Goal: Task Accomplishment & Management: Use online tool/utility

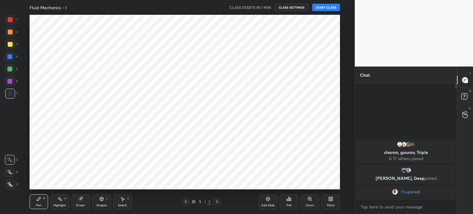
scroll to position [30613, 30458]
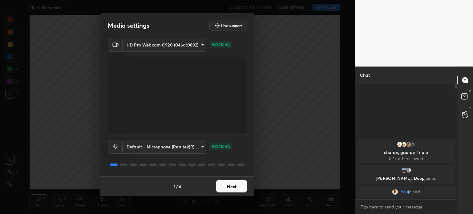
click at [232, 184] on button "Next" at bounding box center [231, 186] width 31 height 12
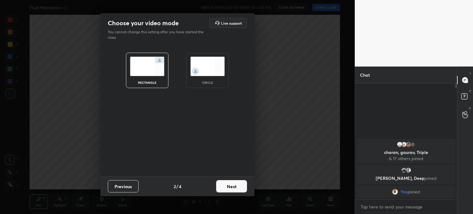
click at [232, 184] on button "Next" at bounding box center [231, 186] width 31 height 12
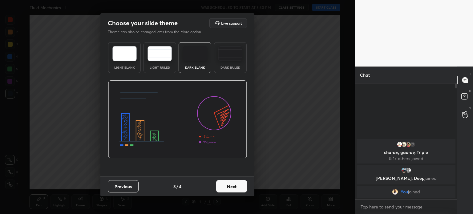
click at [232, 184] on button "Next" at bounding box center [231, 186] width 31 height 12
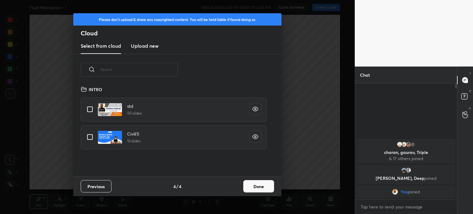
scroll to position [91, 198]
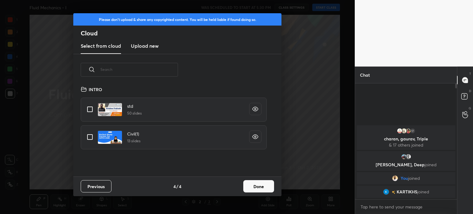
click at [156, 45] on h3 "Upload new" at bounding box center [145, 45] width 28 height 7
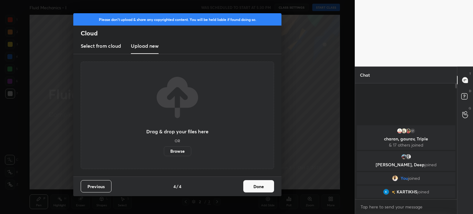
click at [183, 152] on label "Browse" at bounding box center [177, 151] width 27 height 10
click at [164, 152] on input "Browse" at bounding box center [164, 151] width 0 height 10
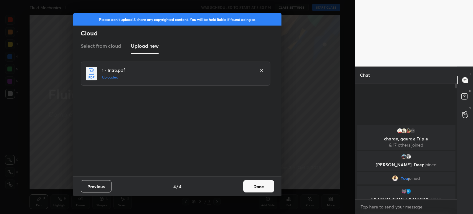
click at [257, 183] on button "Done" at bounding box center [258, 186] width 31 height 12
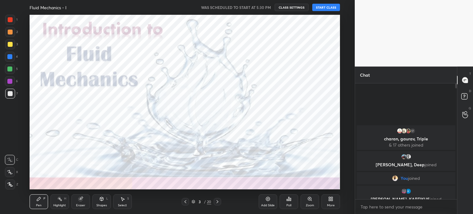
click at [7, 184] on icon at bounding box center [10, 184] width 6 height 4
click at [331, 7] on button "START CLASS" at bounding box center [326, 7] width 28 height 7
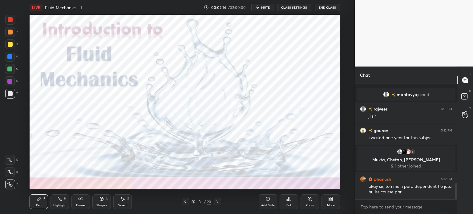
scroll to position [727, 0]
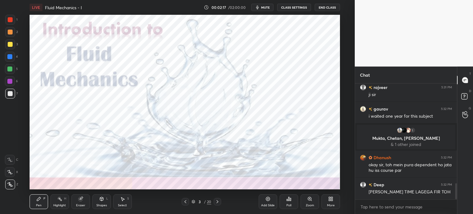
click at [217, 203] on icon at bounding box center [217, 201] width 2 height 3
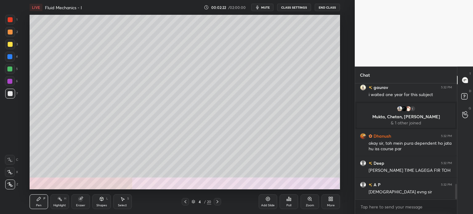
scroll to position [770, 0]
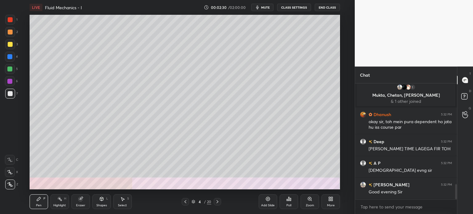
click at [9, 46] on div at bounding box center [10, 44] width 5 height 5
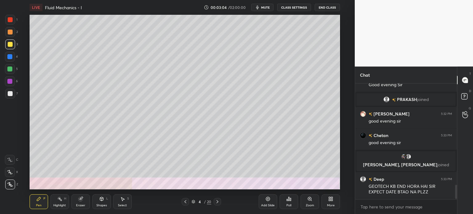
scroll to position [826, 0]
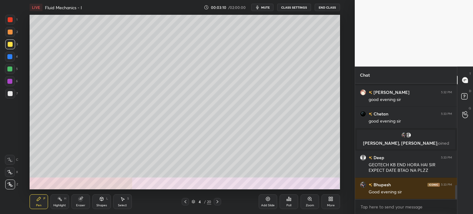
click at [8, 71] on div at bounding box center [10, 69] width 10 height 10
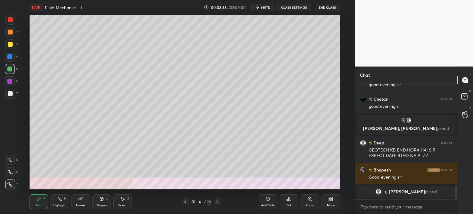
scroll to position [833, 0]
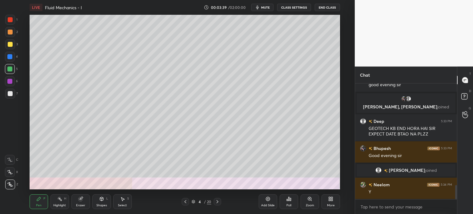
click at [11, 97] on div at bounding box center [10, 94] width 10 height 10
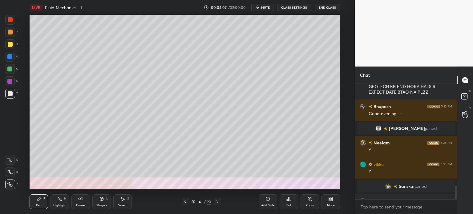
scroll to position [885, 0]
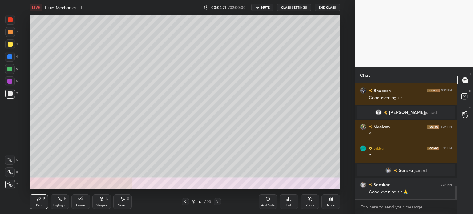
click at [11, 44] on div at bounding box center [10, 44] width 5 height 5
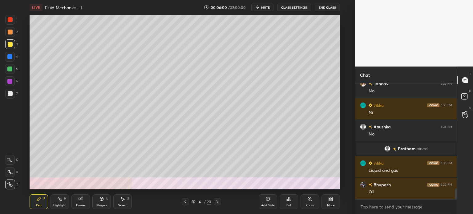
scroll to position [1137, 0]
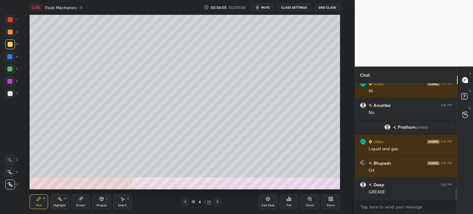
click at [9, 97] on div at bounding box center [10, 94] width 10 height 10
click at [9, 31] on div at bounding box center [10, 32] width 5 height 5
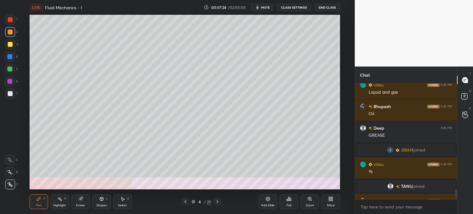
scroll to position [1193, 0]
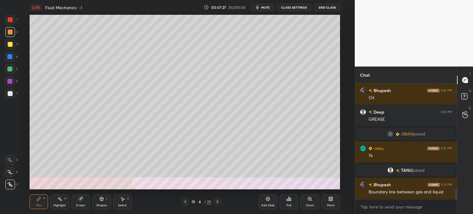
click at [10, 95] on div at bounding box center [10, 93] width 5 height 5
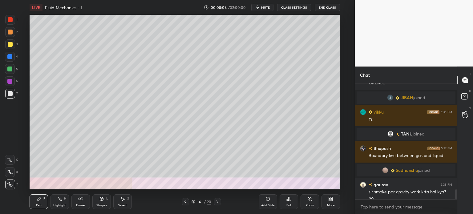
scroll to position [1230, 0]
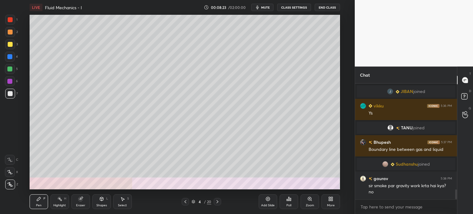
click at [217, 200] on icon at bounding box center [217, 201] width 5 height 5
click at [8, 45] on div at bounding box center [10, 44] width 5 height 5
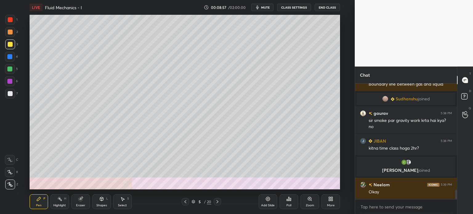
scroll to position [1298, 0]
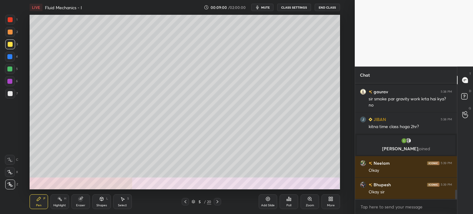
click at [10, 96] on div at bounding box center [10, 94] width 10 height 10
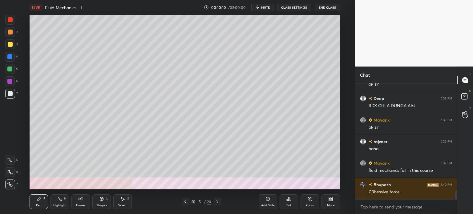
scroll to position [1485, 0]
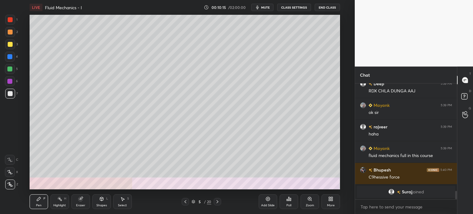
click at [79, 203] on div "Eraser" at bounding box center [80, 201] width 18 height 15
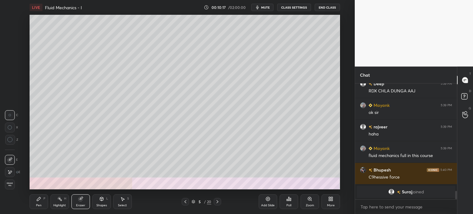
click at [33, 203] on div "Pen P" at bounding box center [39, 201] width 18 height 15
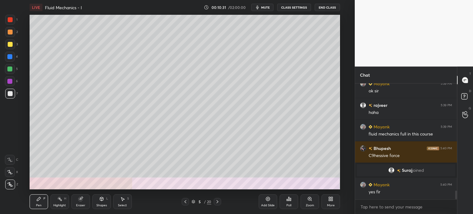
scroll to position [1474, 0]
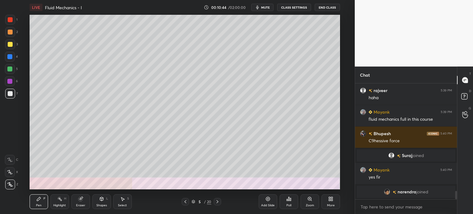
click at [84, 202] on div "Eraser" at bounding box center [80, 201] width 18 height 15
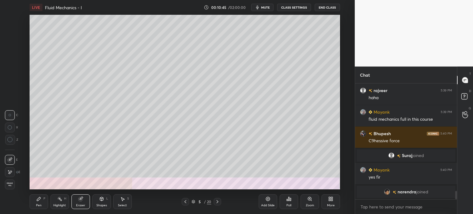
click at [34, 207] on div "Pen P" at bounding box center [39, 201] width 18 height 15
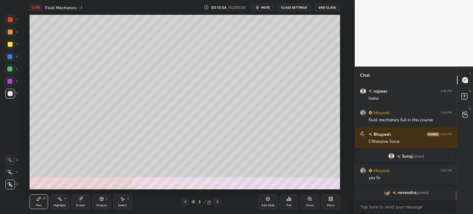
scroll to position [1496, 0]
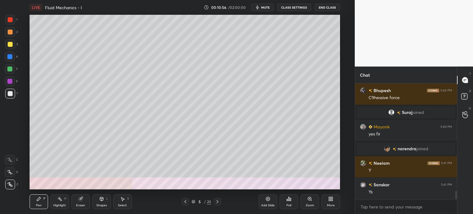
click at [8, 31] on div at bounding box center [10, 32] width 5 height 5
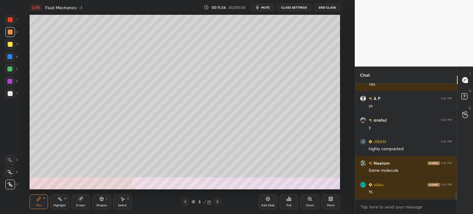
scroll to position [1884, 0]
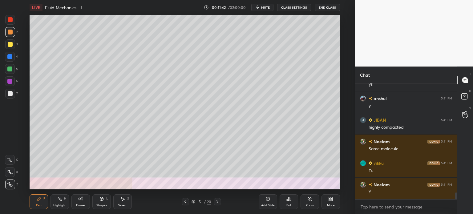
click at [11, 93] on div at bounding box center [10, 93] width 5 height 5
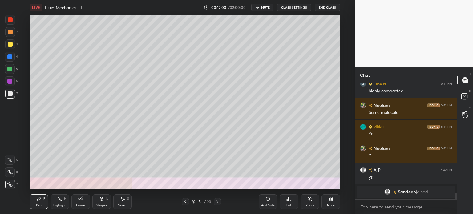
scroll to position [1814, 0]
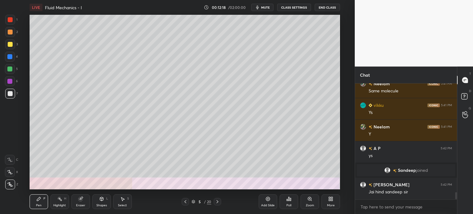
click at [9, 45] on div at bounding box center [10, 44] width 5 height 5
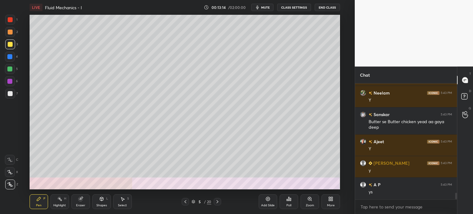
scroll to position [2014, 0]
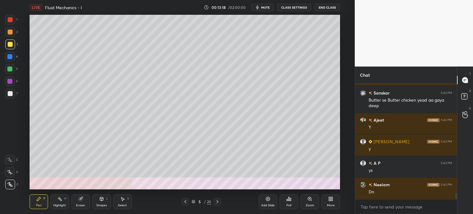
click at [217, 203] on icon at bounding box center [217, 201] width 2 height 3
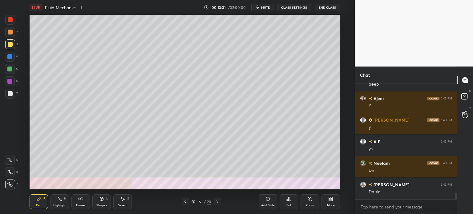
scroll to position [2057, 0]
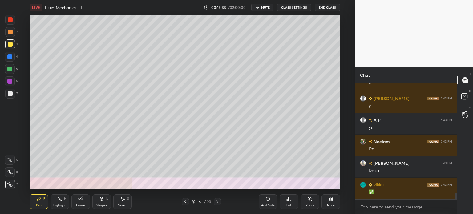
click at [8, 96] on div at bounding box center [10, 94] width 10 height 10
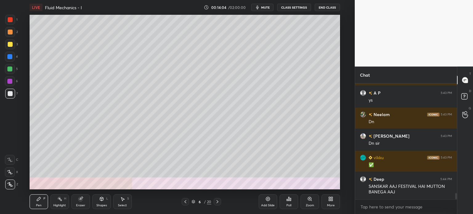
click at [9, 45] on div at bounding box center [10, 44] width 5 height 5
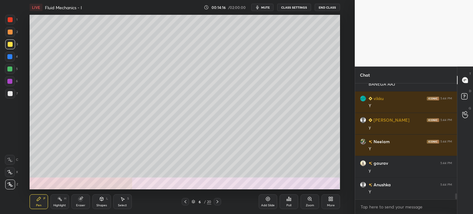
scroll to position [2213, 0]
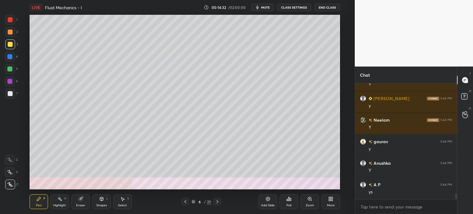
click at [7, 96] on div at bounding box center [10, 94] width 10 height 10
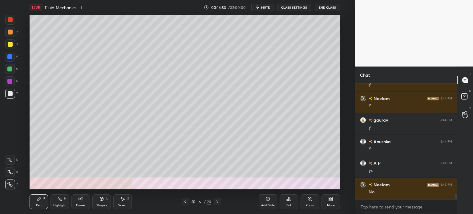
scroll to position [2256, 0]
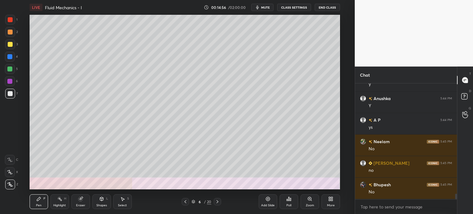
click at [57, 203] on div "Highlight H" at bounding box center [59, 201] width 18 height 15
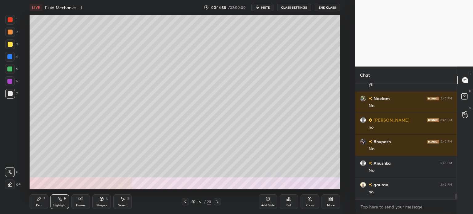
scroll to position [2342, 0]
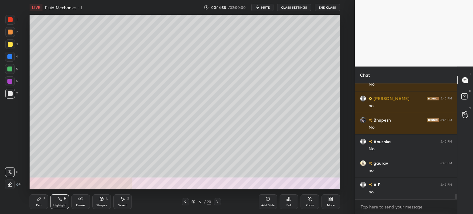
click at [7, 56] on div at bounding box center [9, 56] width 5 height 5
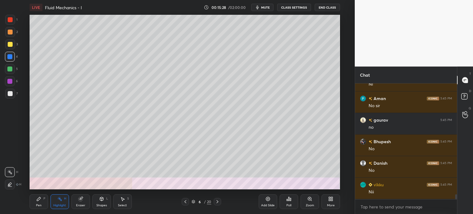
scroll to position [2601, 0]
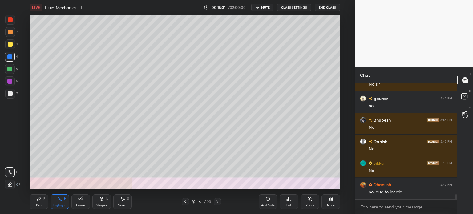
click at [186, 202] on icon at bounding box center [185, 201] width 5 height 5
click at [185, 203] on icon at bounding box center [185, 201] width 5 height 5
click at [182, 202] on div at bounding box center [185, 201] width 7 height 7
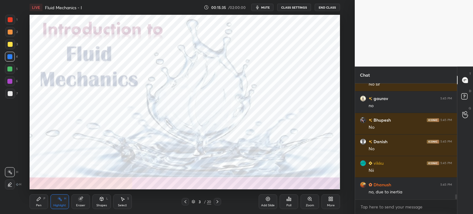
click at [8, 19] on div at bounding box center [10, 19] width 5 height 5
click at [33, 202] on div "Pen P" at bounding box center [39, 201] width 18 height 15
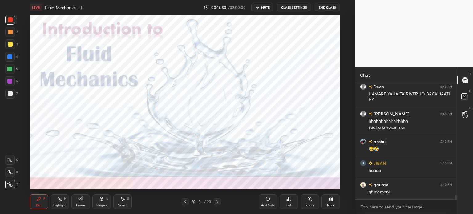
scroll to position [2742, 0]
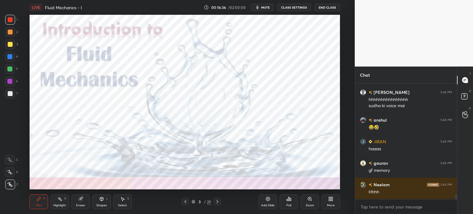
click at [212, 200] on div "3 / 20" at bounding box center [201, 201] width 39 height 7
click at [217, 202] on icon at bounding box center [217, 201] width 2 height 3
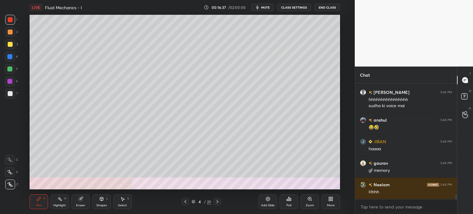
click at [217, 202] on icon at bounding box center [217, 201] width 2 height 3
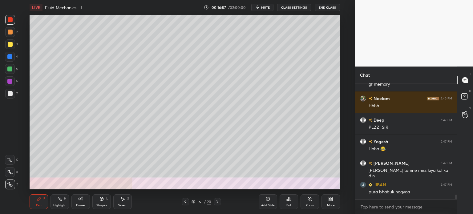
scroll to position [2850, 0]
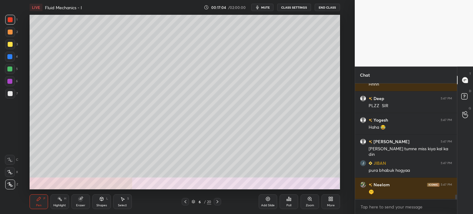
click at [7, 47] on div at bounding box center [10, 44] width 10 height 10
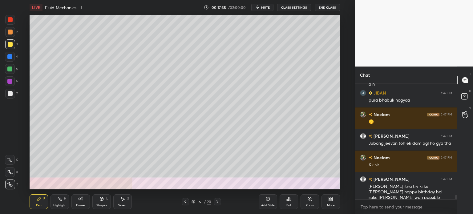
scroll to position [2926, 0]
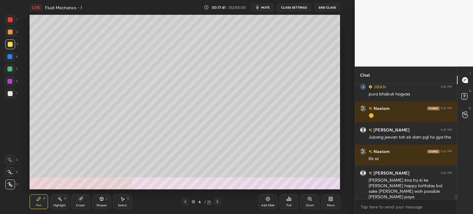
click at [7, 95] on div at bounding box center [10, 94] width 10 height 10
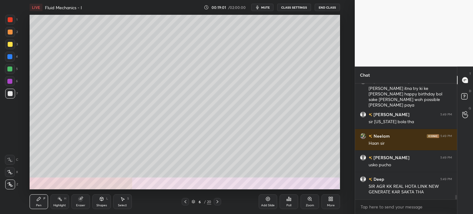
scroll to position [3039, 0]
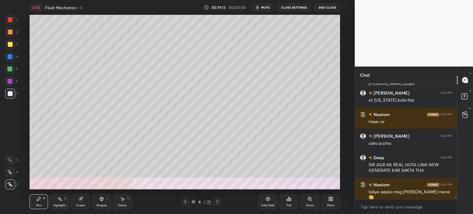
click at [219, 201] on icon at bounding box center [217, 201] width 5 height 5
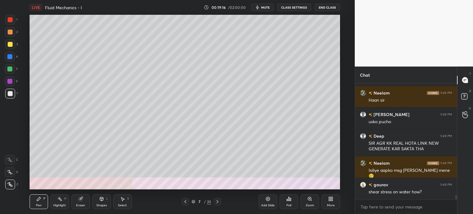
click at [8, 58] on div at bounding box center [9, 56] width 5 height 5
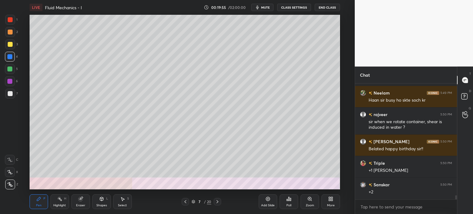
scroll to position [3239, 0]
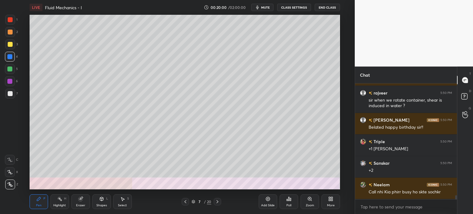
click at [9, 95] on div at bounding box center [10, 93] width 5 height 5
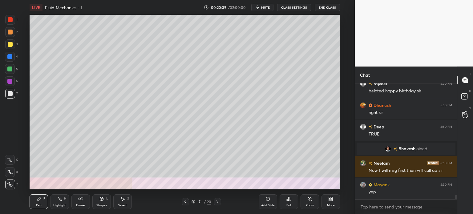
scroll to position [2961, 0]
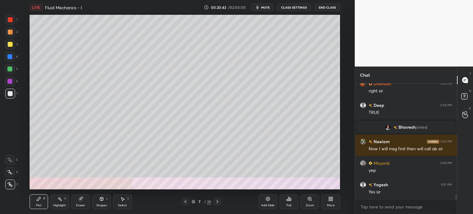
click at [8, 33] on div at bounding box center [10, 32] width 5 height 5
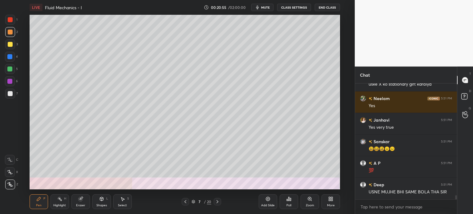
scroll to position [3117, 0]
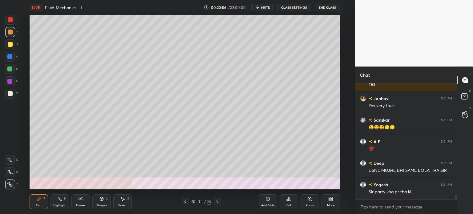
click at [101, 203] on div "Shapes L" at bounding box center [101, 201] width 18 height 15
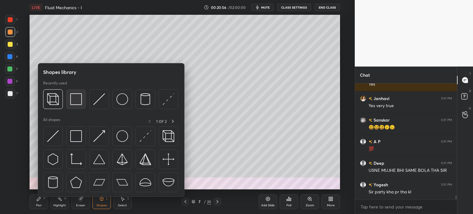
click at [75, 102] on img at bounding box center [76, 99] width 12 height 12
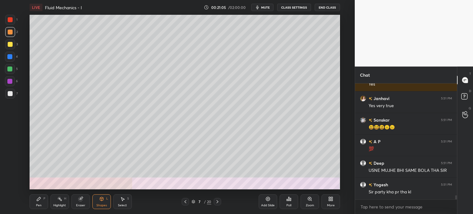
scroll to position [3139, 0]
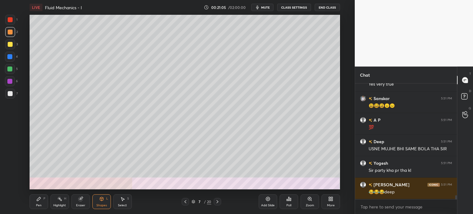
click at [36, 207] on div "Pen P" at bounding box center [39, 201] width 18 height 15
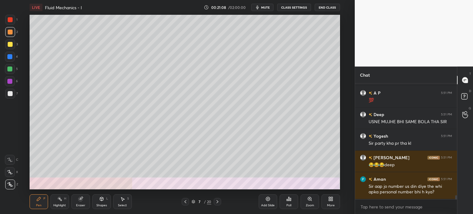
scroll to position [3187, 0]
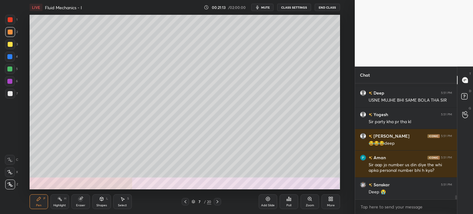
click at [7, 96] on div at bounding box center [10, 94] width 10 height 10
click at [9, 32] on div at bounding box center [10, 32] width 5 height 5
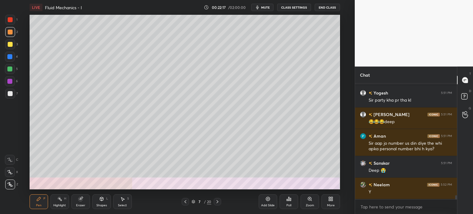
click at [7, 96] on div at bounding box center [10, 94] width 10 height 10
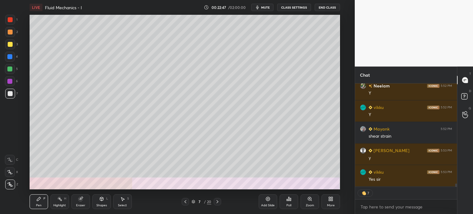
scroll to position [3295, 0]
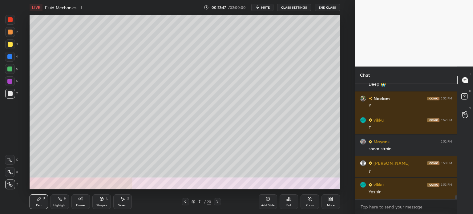
click at [9, 55] on div at bounding box center [9, 56] width 5 height 5
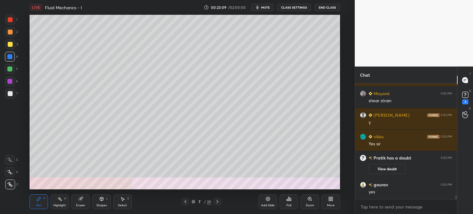
scroll to position [3219, 0]
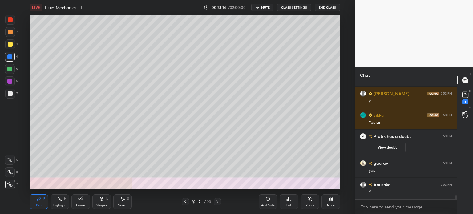
click at [7, 31] on div at bounding box center [10, 32] width 10 height 10
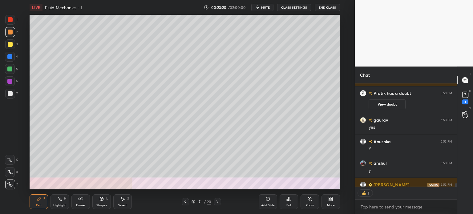
scroll to position [2, 2]
click at [7, 94] on div at bounding box center [10, 94] width 10 height 10
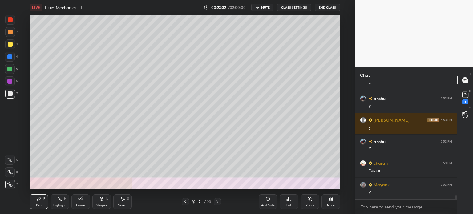
scroll to position [3349, 0]
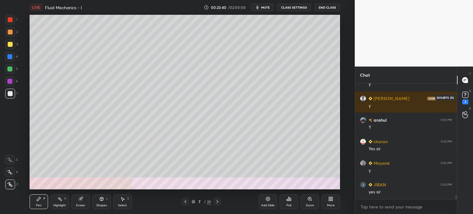
click at [461, 95] on icon at bounding box center [465, 94] width 9 height 9
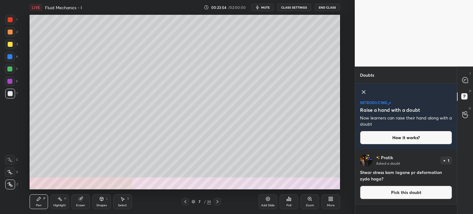
click at [184, 203] on icon at bounding box center [185, 201] width 5 height 5
click at [463, 83] on icon at bounding box center [465, 80] width 6 height 6
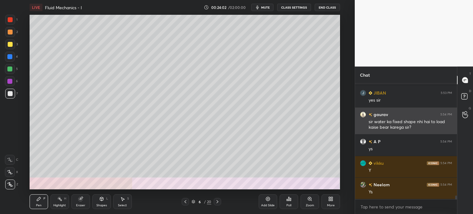
scroll to position [3542, 0]
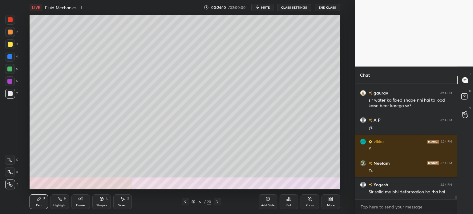
click at [219, 198] on div at bounding box center [217, 201] width 7 height 7
click at [8, 46] on div at bounding box center [10, 44] width 5 height 5
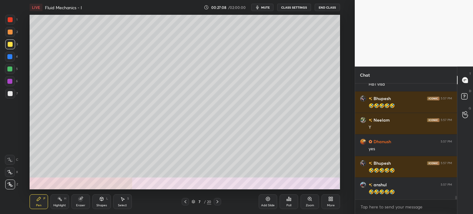
scroll to position [4038, 0]
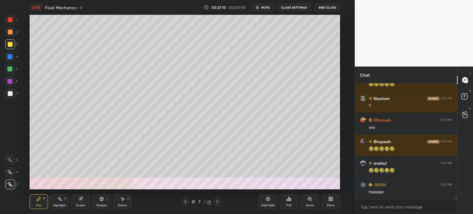
click at [330, 5] on button "End Class" at bounding box center [327, 7] width 25 height 7
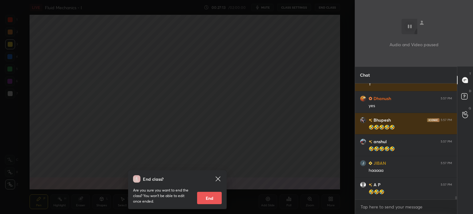
scroll to position [4081, 0]
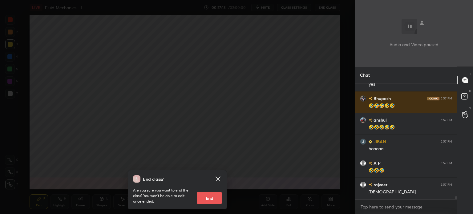
click at [232, 106] on div "End class? Are you sure you want to end the class? You won’t be able to edit on…" at bounding box center [177, 107] width 355 height 214
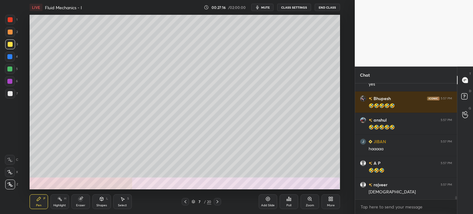
click at [8, 56] on div at bounding box center [9, 56] width 5 height 5
click at [6, 102] on div "1 2 3 4 5 6 7 C X Z C X Z E E Erase all H H" at bounding box center [10, 102] width 20 height 175
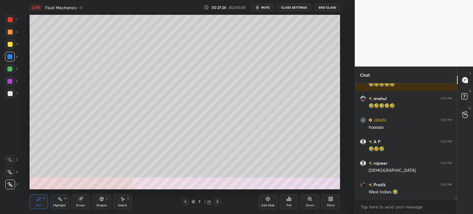
scroll to position [4124, 0]
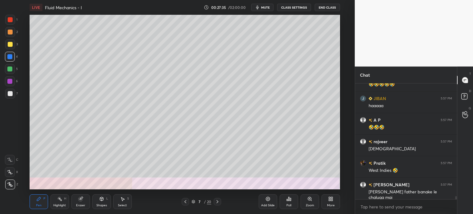
click at [7, 93] on div at bounding box center [10, 94] width 10 height 10
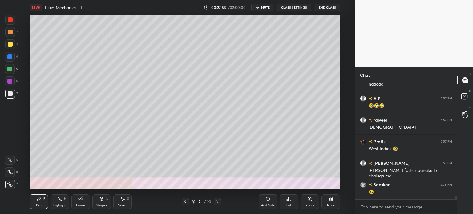
click at [8, 32] on div at bounding box center [10, 32] width 5 height 5
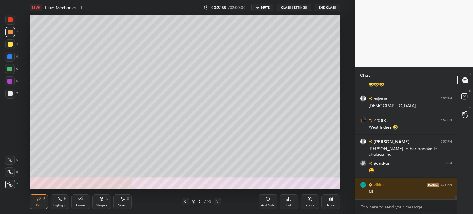
scroll to position [4189, 0]
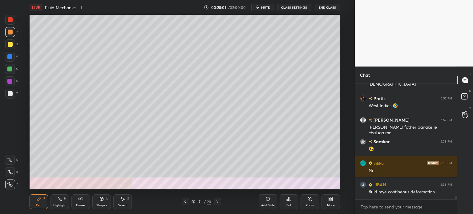
click at [9, 93] on div at bounding box center [10, 93] width 5 height 5
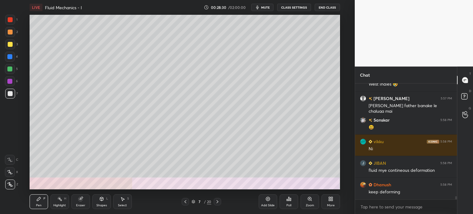
scroll to position [4232, 0]
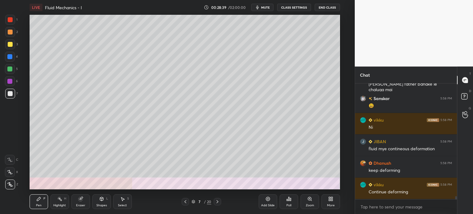
click at [8, 45] on div at bounding box center [10, 44] width 5 height 5
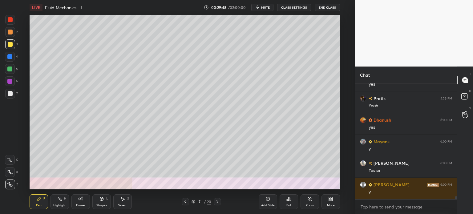
scroll to position [2, 2]
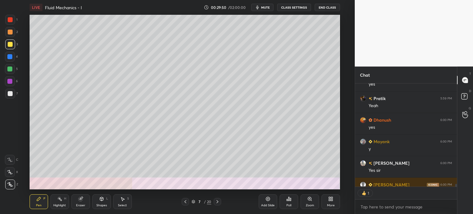
click at [217, 203] on icon at bounding box center [217, 201] width 5 height 5
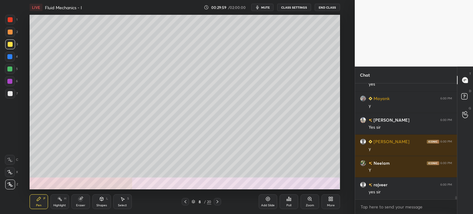
scroll to position [4231, 0]
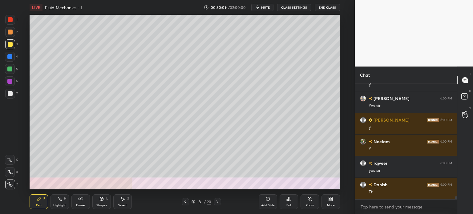
click at [7, 96] on div at bounding box center [10, 94] width 10 height 10
click at [184, 203] on icon at bounding box center [185, 201] width 5 height 5
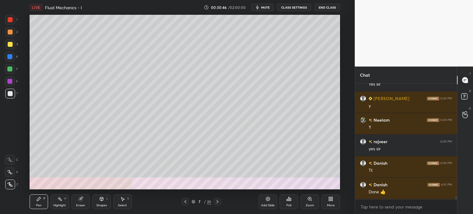
click at [218, 202] on icon at bounding box center [217, 201] width 5 height 5
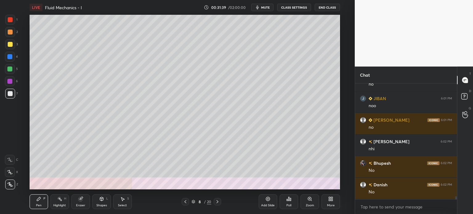
scroll to position [4446, 0]
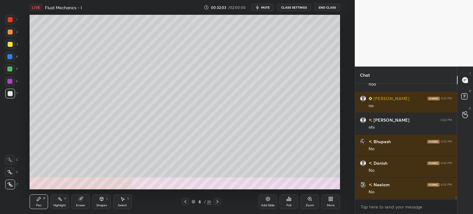
click at [8, 44] on div at bounding box center [10, 44] width 5 height 5
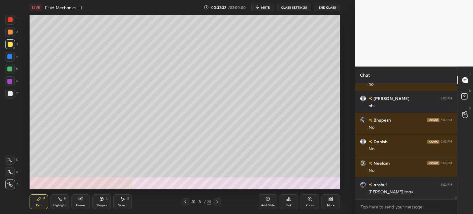
click at [8, 98] on div at bounding box center [10, 94] width 10 height 10
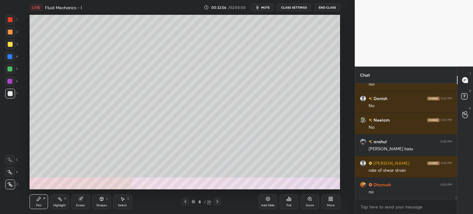
scroll to position [4533, 0]
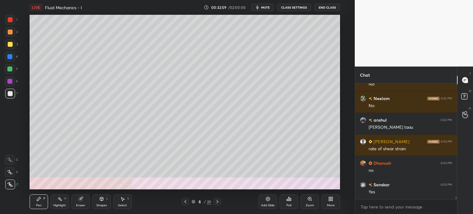
click at [9, 32] on div at bounding box center [10, 32] width 5 height 5
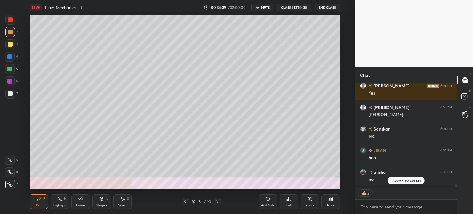
scroll to position [5041, 0]
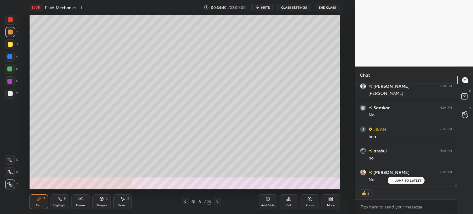
click at [218, 202] on icon at bounding box center [217, 201] width 5 height 5
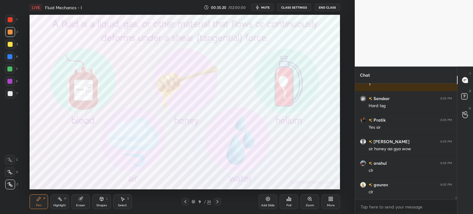
scroll to position [2, 2]
click at [218, 202] on icon at bounding box center [217, 201] width 2 height 3
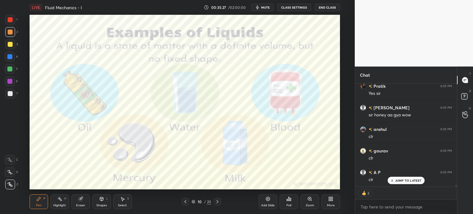
scroll to position [5327, 0]
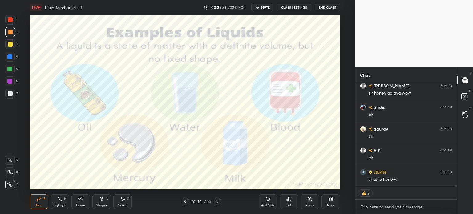
click at [101, 203] on div "Shapes L" at bounding box center [101, 201] width 18 height 15
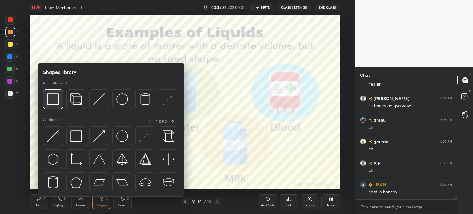
click at [57, 98] on img at bounding box center [53, 99] width 12 height 12
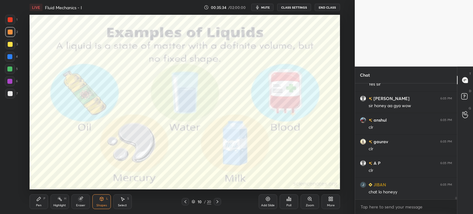
click at [9, 53] on div at bounding box center [10, 57] width 10 height 10
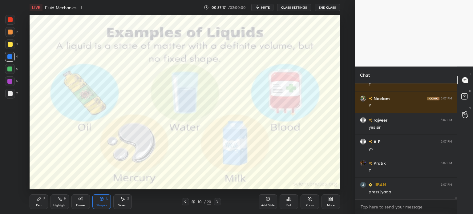
scroll to position [5918, 0]
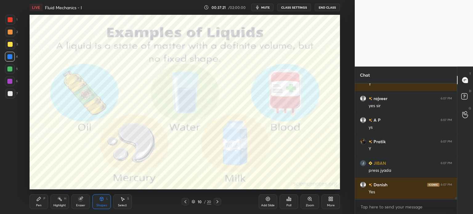
click at [103, 204] on div "Shapes" at bounding box center [101, 205] width 10 height 3
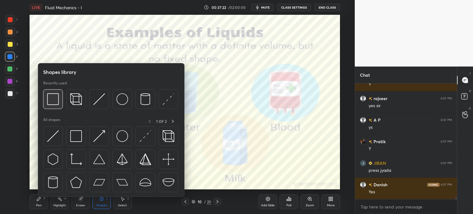
click at [54, 100] on img at bounding box center [53, 99] width 12 height 12
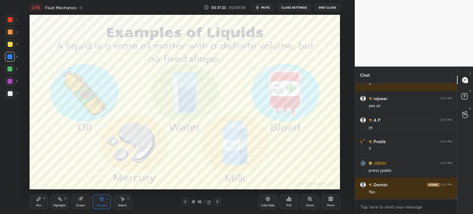
click at [9, 16] on div at bounding box center [10, 20] width 10 height 10
click at [218, 203] on icon at bounding box center [217, 201] width 5 height 5
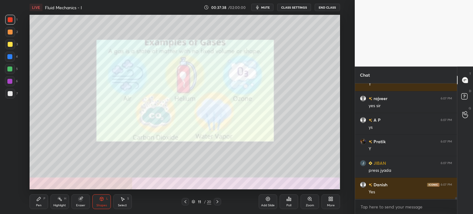
scroll to position [5940, 0]
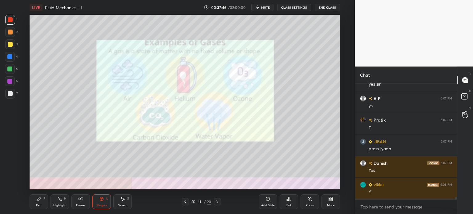
click at [327, 6] on button "End Class" at bounding box center [327, 7] width 25 height 7
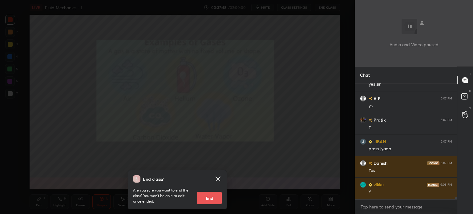
scroll to position [5961, 0]
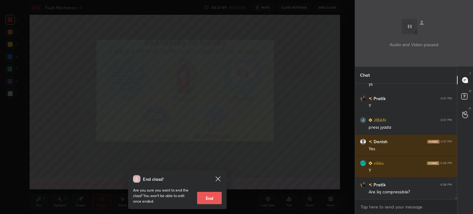
click at [153, 83] on div "End class? Are you sure you want to end the class? You won’t be able to edit on…" at bounding box center [177, 107] width 355 height 214
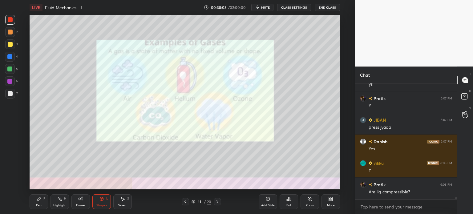
click at [218, 204] on icon at bounding box center [217, 201] width 5 height 5
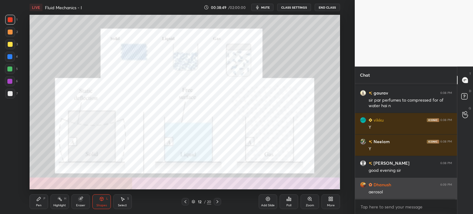
scroll to position [114, 100]
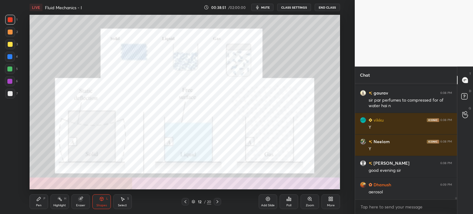
click at [217, 202] on icon at bounding box center [217, 201] width 5 height 5
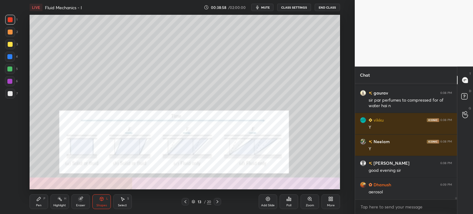
scroll to position [6118, 0]
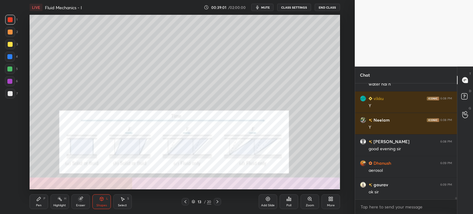
click at [55, 208] on div "Highlight H" at bounding box center [59, 201] width 18 height 15
click at [217, 204] on icon at bounding box center [217, 201] width 5 height 5
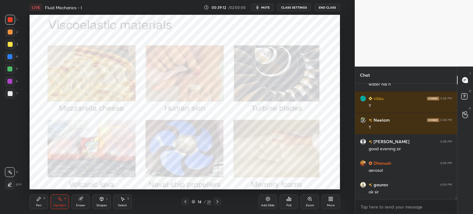
click at [190, 199] on div "14 / 20" at bounding box center [201, 201] width 39 height 7
click at [187, 200] on icon at bounding box center [185, 201] width 5 height 5
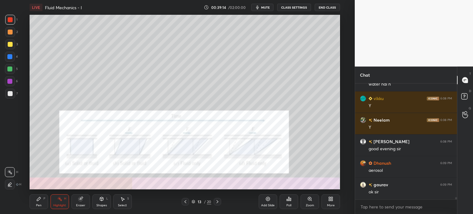
click at [264, 203] on div "Add Slide" at bounding box center [268, 201] width 18 height 15
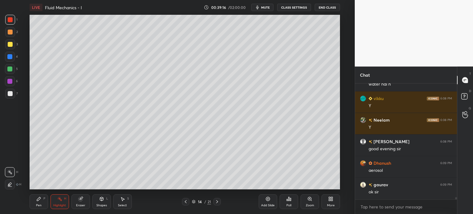
click at [7, 96] on div at bounding box center [10, 94] width 10 height 10
click at [37, 207] on div "Pen" at bounding box center [39, 205] width 6 height 3
click at [7, 43] on div at bounding box center [10, 44] width 10 height 10
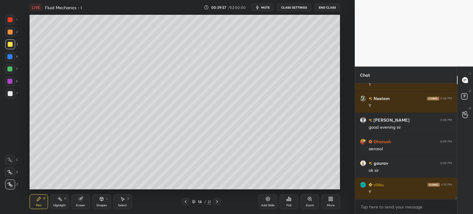
click at [7, 96] on div at bounding box center [10, 94] width 10 height 10
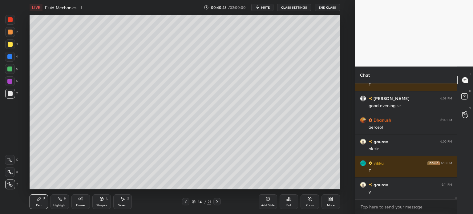
scroll to position [6182, 0]
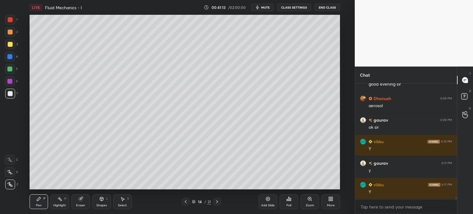
click at [77, 205] on div "Eraser" at bounding box center [80, 205] width 9 height 3
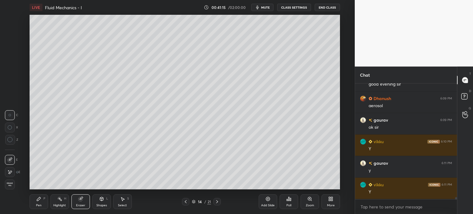
click at [32, 205] on div "Pen P" at bounding box center [39, 201] width 18 height 15
click at [35, 203] on div "Pen P" at bounding box center [39, 201] width 18 height 15
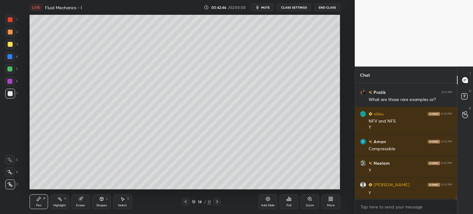
scroll to position [6339, 0]
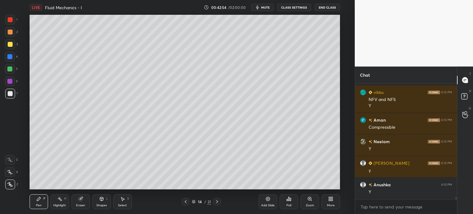
click at [7, 55] on div at bounding box center [9, 56] width 5 height 5
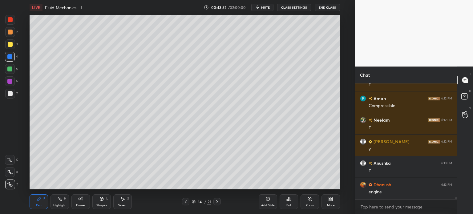
click at [217, 201] on icon at bounding box center [217, 201] width 5 height 5
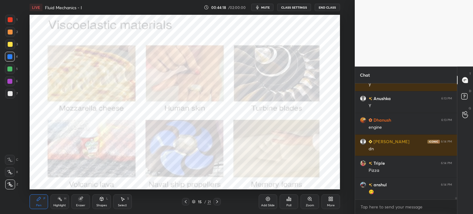
scroll to position [6447, 0]
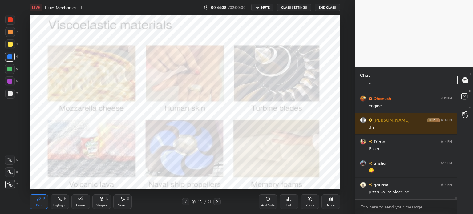
click at [8, 20] on div at bounding box center [10, 19] width 5 height 5
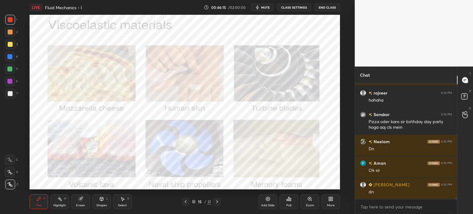
scroll to position [6711, 0]
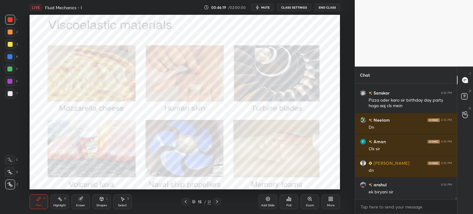
click at [214, 204] on div at bounding box center [216, 201] width 7 height 7
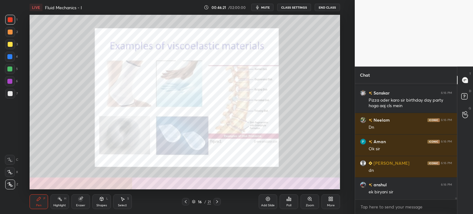
scroll to position [6733, 0]
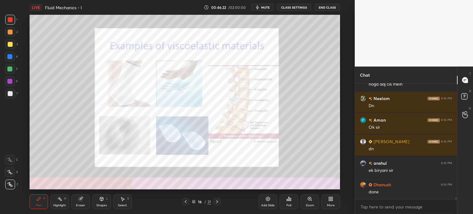
click at [214, 204] on div at bounding box center [216, 201] width 7 height 7
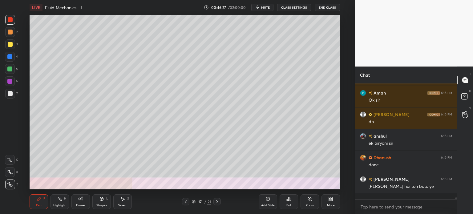
scroll to position [6781, 0]
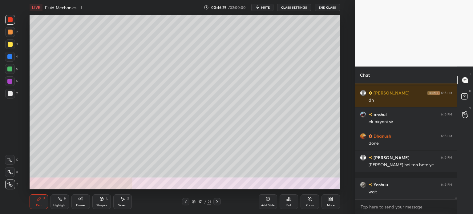
click at [186, 202] on icon at bounding box center [185, 201] width 5 height 5
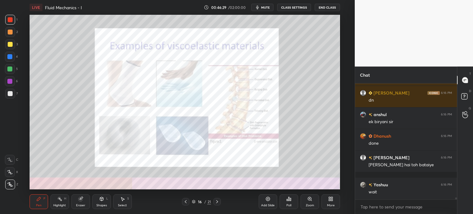
click at [187, 203] on icon at bounding box center [185, 201] width 5 height 5
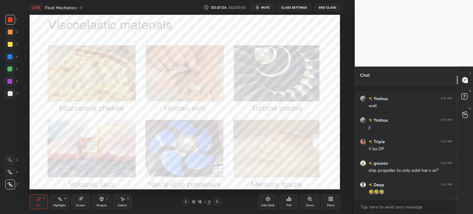
scroll to position [6889, 0]
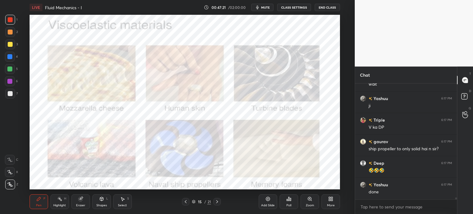
click at [217, 203] on icon at bounding box center [217, 201] width 5 height 5
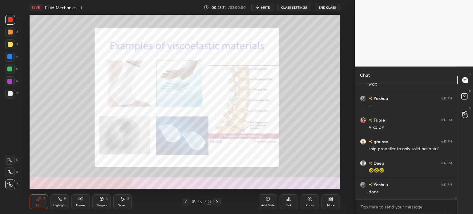
click at [217, 203] on icon at bounding box center [217, 201] width 5 height 5
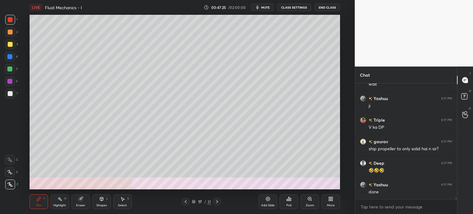
click at [8, 93] on div at bounding box center [10, 93] width 5 height 5
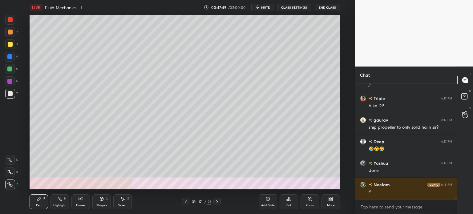
click at [9, 44] on div at bounding box center [10, 44] width 5 height 5
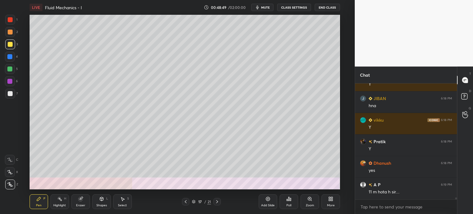
scroll to position [7148, 0]
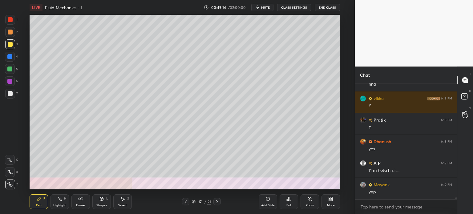
click at [10, 95] on div at bounding box center [10, 93] width 5 height 5
click at [218, 203] on icon at bounding box center [217, 201] width 5 height 5
click at [7, 30] on div at bounding box center [10, 32] width 10 height 10
click at [7, 95] on div at bounding box center [10, 94] width 10 height 10
click at [8, 57] on div at bounding box center [9, 56] width 5 height 5
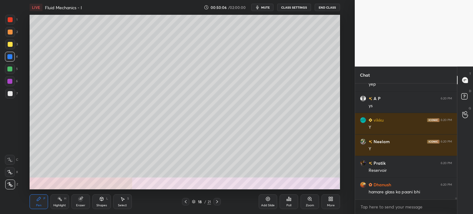
scroll to position [7277, 0]
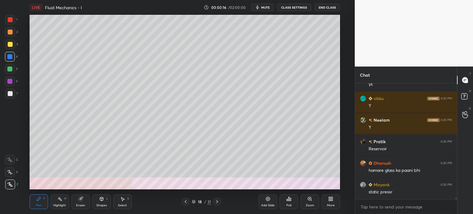
click at [7, 96] on div at bounding box center [10, 94] width 10 height 10
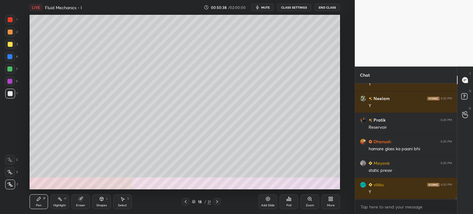
click at [59, 204] on div "Highlight" at bounding box center [59, 205] width 13 height 3
click at [9, 31] on div at bounding box center [10, 32] width 5 height 5
click at [36, 204] on div "Pen P" at bounding box center [39, 201] width 18 height 15
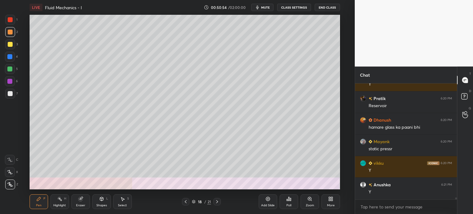
click at [8, 47] on div at bounding box center [10, 44] width 10 height 10
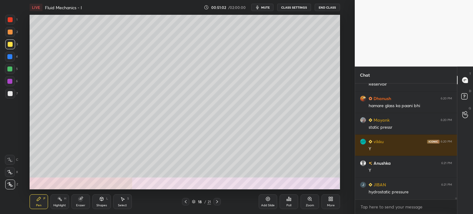
click at [9, 30] on div at bounding box center [10, 32] width 5 height 5
click at [8, 98] on div at bounding box center [10, 94] width 10 height 10
click at [9, 43] on div at bounding box center [10, 44] width 5 height 5
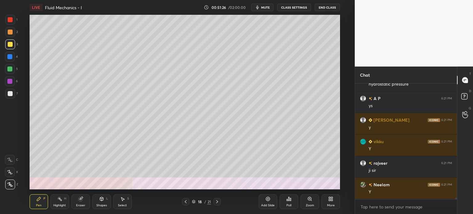
scroll to position [7471, 0]
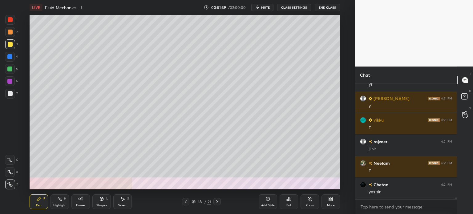
click at [8, 96] on div at bounding box center [10, 93] width 5 height 5
click at [8, 46] on div at bounding box center [10, 44] width 5 height 5
click at [8, 96] on div at bounding box center [10, 94] width 10 height 10
click at [8, 32] on div at bounding box center [10, 32] width 5 height 5
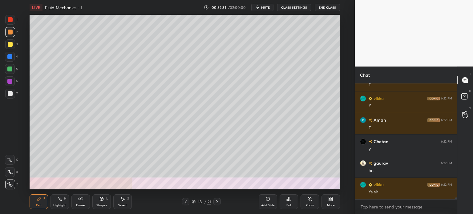
scroll to position [7751, 0]
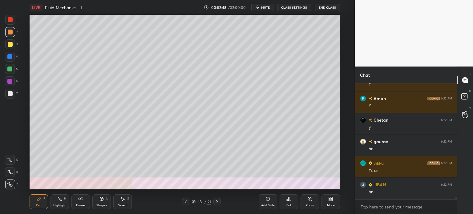
click at [188, 203] on div at bounding box center [185, 201] width 7 height 7
click at [8, 96] on div at bounding box center [10, 93] width 5 height 5
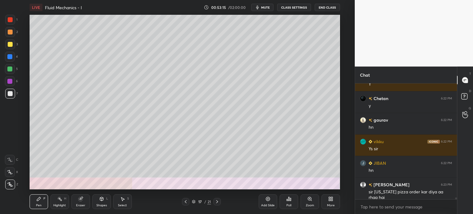
scroll to position [7794, 0]
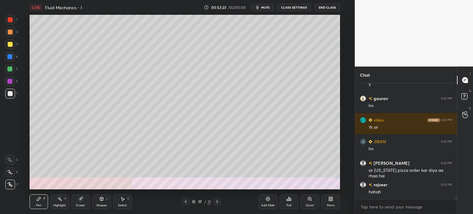
click at [8, 45] on div at bounding box center [10, 44] width 5 height 5
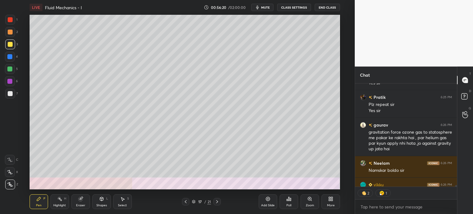
scroll to position [8110, 0]
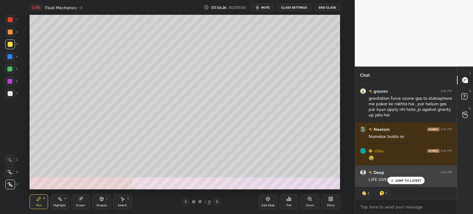
click at [409, 175] on div "Deep 6:26 PM" at bounding box center [406, 172] width 92 height 6
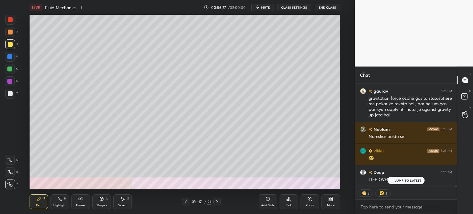
scroll to position [8124, 0]
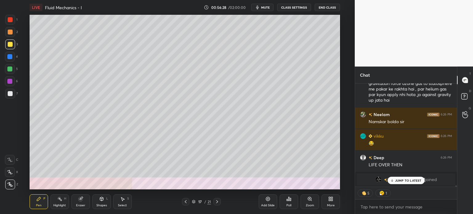
click at [398, 184] on div "[PERSON_NAME] joined" at bounding box center [406, 179] width 99 height 12
click at [398, 180] on p "JUMP TO LATEST" at bounding box center [408, 181] width 26 height 4
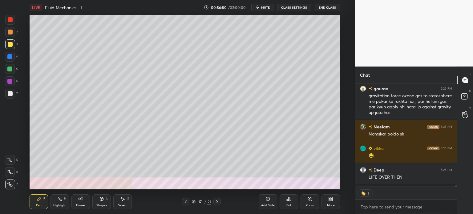
scroll to position [102, 100]
click at [217, 203] on icon at bounding box center [217, 201] width 5 height 5
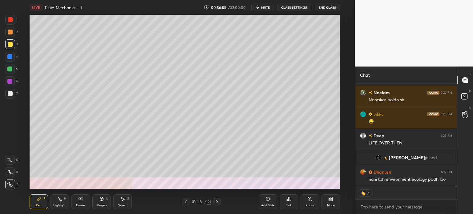
click at [9, 94] on div at bounding box center [10, 93] width 5 height 5
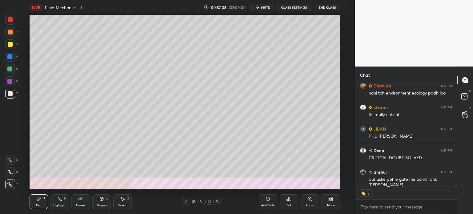
scroll to position [8254, 0]
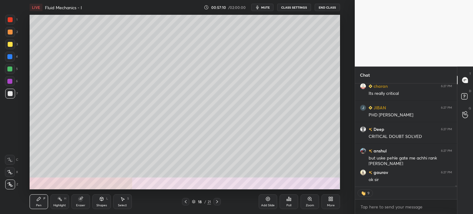
click at [9, 32] on div at bounding box center [10, 32] width 5 height 5
click at [9, 55] on div at bounding box center [9, 56] width 5 height 5
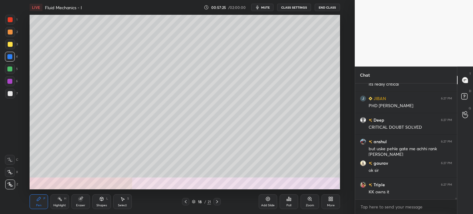
scroll to position [8263, 0]
click at [9, 94] on div at bounding box center [10, 93] width 5 height 5
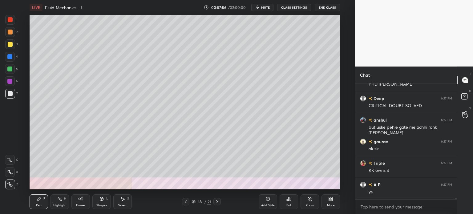
click at [187, 203] on icon at bounding box center [185, 201] width 5 height 5
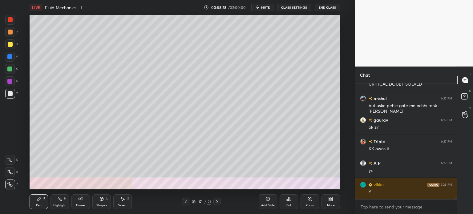
click at [9, 42] on div at bounding box center [10, 44] width 5 height 5
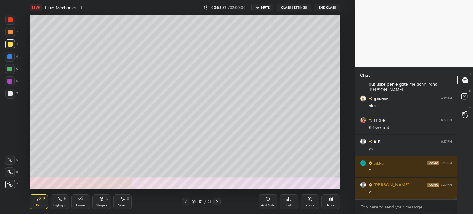
scroll to position [8349, 0]
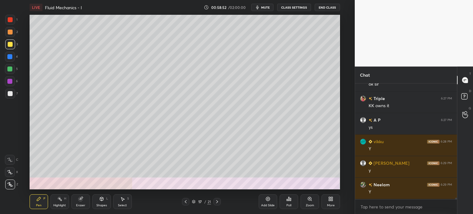
click at [8, 95] on div at bounding box center [10, 93] width 5 height 5
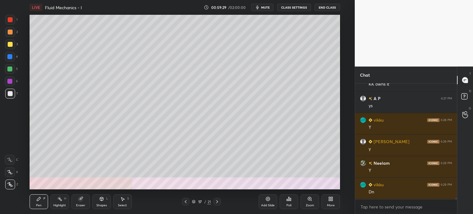
scroll to position [8398, 0]
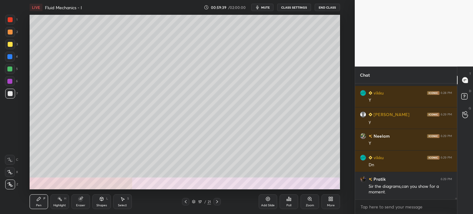
click at [216, 202] on icon at bounding box center [217, 201] width 5 height 5
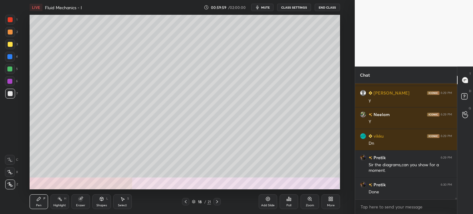
click at [187, 200] on icon at bounding box center [185, 201] width 5 height 5
click at [63, 200] on div "Highlight H" at bounding box center [59, 201] width 18 height 15
click at [9, 44] on div at bounding box center [10, 44] width 5 height 5
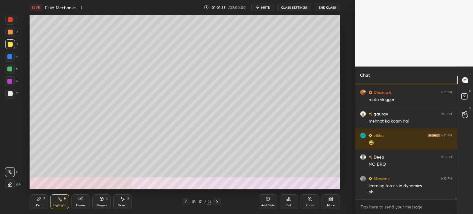
scroll to position [8658, 0]
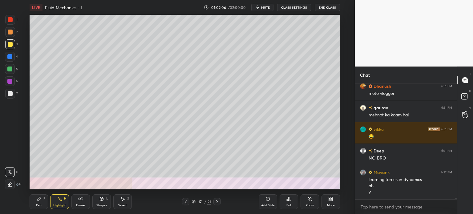
click at [34, 204] on div "Pen P" at bounding box center [39, 201] width 18 height 15
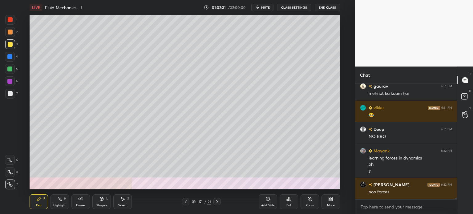
scroll to position [8701, 0]
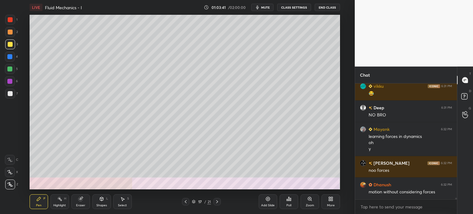
click at [8, 34] on div at bounding box center [10, 32] width 5 height 5
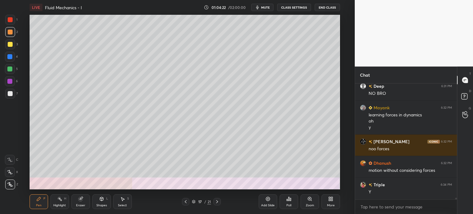
click at [328, 8] on button "End Class" at bounding box center [327, 7] width 25 height 7
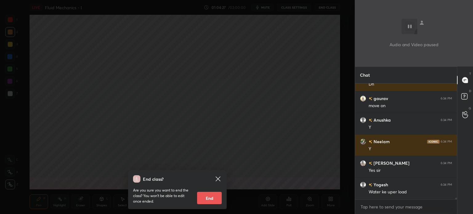
scroll to position [8895, 0]
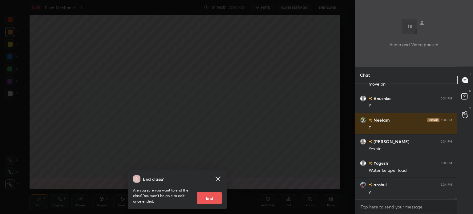
click at [155, 81] on div "End class? Are you sure you want to end the class? You won’t be able to edit on…" at bounding box center [177, 107] width 355 height 214
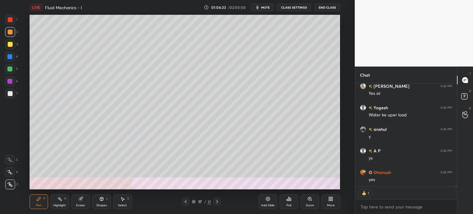
scroll to position [8973, 0]
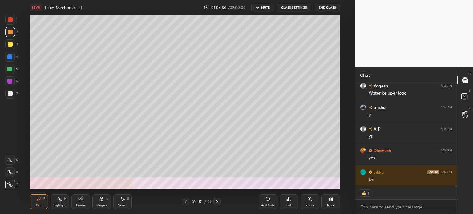
click at [217, 200] on icon at bounding box center [217, 201] width 5 height 5
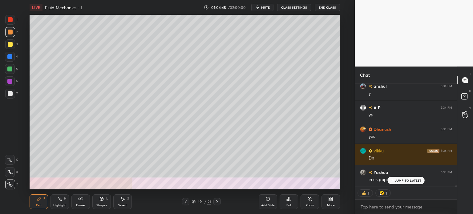
scroll to position [114, 100]
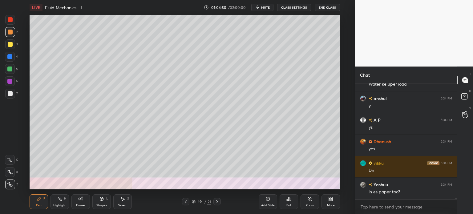
click at [7, 95] on div at bounding box center [10, 94] width 10 height 10
click at [317, 6] on button "End Class" at bounding box center [327, 7] width 25 height 7
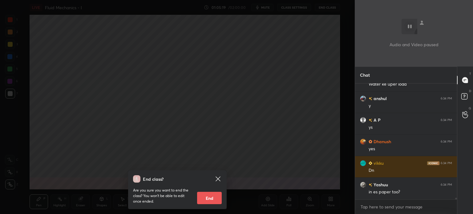
scroll to position [9003, 0]
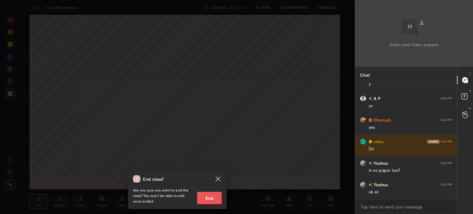
click at [267, 79] on div "End class? Are you sure you want to end the class? You won’t be able to edit on…" at bounding box center [177, 107] width 355 height 214
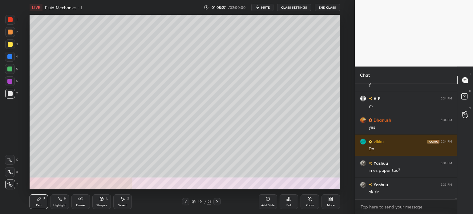
click at [218, 199] on div at bounding box center [216, 201] width 7 height 7
click at [8, 31] on div at bounding box center [10, 32] width 5 height 5
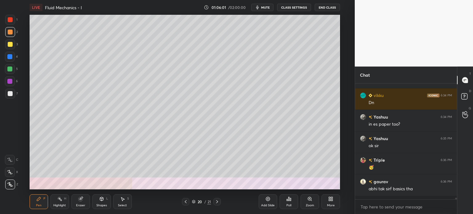
scroll to position [9046, 0]
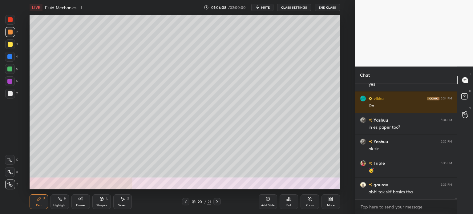
click at [10, 93] on div at bounding box center [10, 93] width 5 height 5
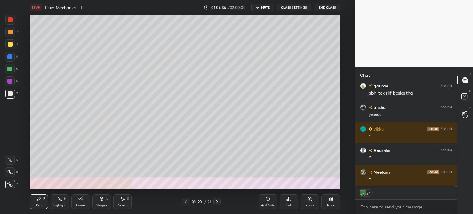
scroll to position [114, 100]
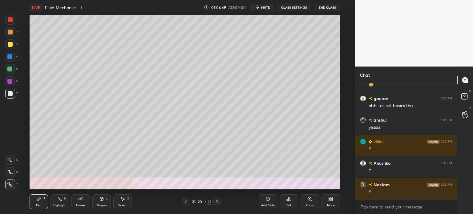
click at [187, 203] on icon at bounding box center [185, 201] width 5 height 5
click at [8, 56] on div at bounding box center [9, 56] width 5 height 5
click at [10, 95] on div at bounding box center [10, 93] width 5 height 5
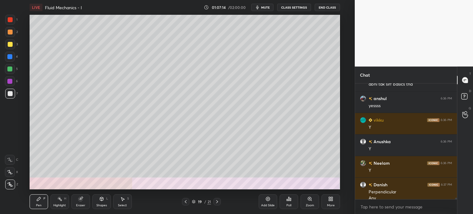
scroll to position [9160, 0]
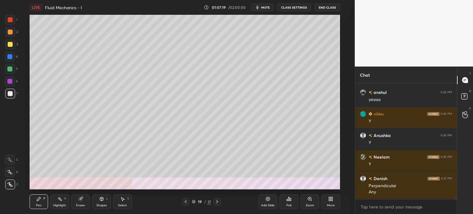
click at [218, 203] on icon at bounding box center [217, 201] width 5 height 5
click at [185, 204] on div at bounding box center [185, 201] width 7 height 7
click at [10, 29] on div at bounding box center [10, 32] width 10 height 10
click at [55, 208] on div "Highlight H" at bounding box center [59, 201] width 18 height 15
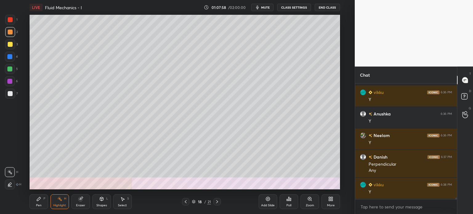
scroll to position [9203, 0]
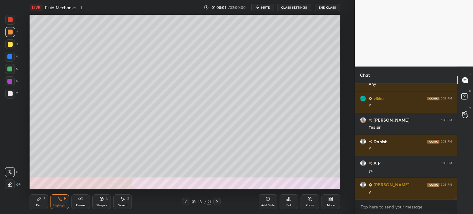
click at [9, 95] on div at bounding box center [10, 93] width 5 height 5
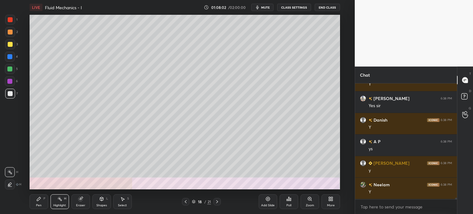
scroll to position [9311, 0]
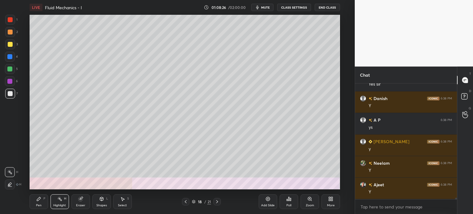
click at [9, 32] on div at bounding box center [10, 32] width 5 height 5
click at [34, 205] on div "Pen P" at bounding box center [39, 201] width 18 height 15
click at [217, 202] on icon at bounding box center [217, 201] width 5 height 5
click at [217, 204] on div at bounding box center [216, 201] width 7 height 7
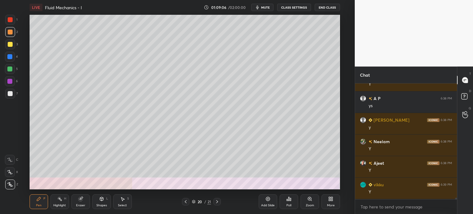
click at [9, 95] on div at bounding box center [10, 93] width 5 height 5
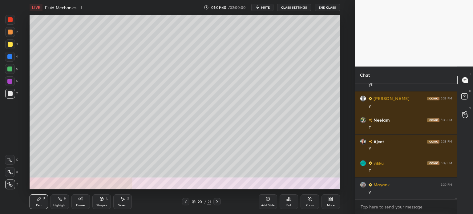
click at [8, 45] on div at bounding box center [10, 44] width 5 height 5
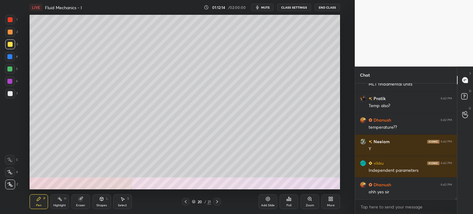
scroll to position [9570, 0]
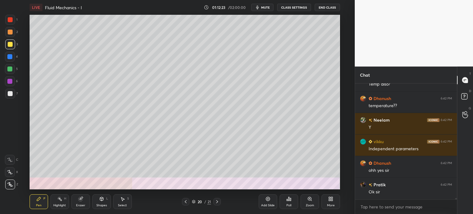
click at [9, 95] on div at bounding box center [10, 93] width 5 height 5
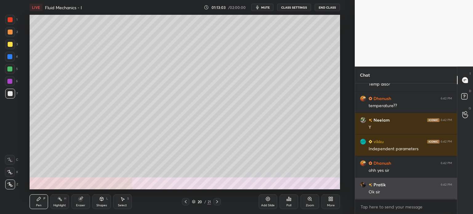
click at [403, 187] on div "[PERSON_NAME] 6:42 PM" at bounding box center [406, 184] width 92 height 6
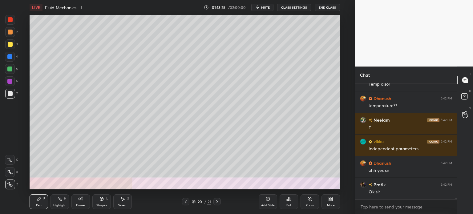
click at [216, 204] on icon at bounding box center [217, 201] width 5 height 5
click at [9, 46] on div at bounding box center [10, 44] width 5 height 5
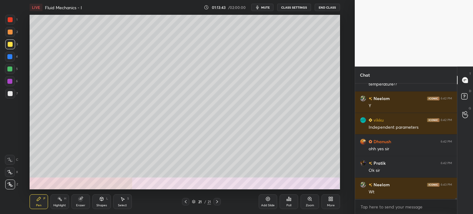
click at [186, 203] on icon at bounding box center [186, 201] width 2 height 3
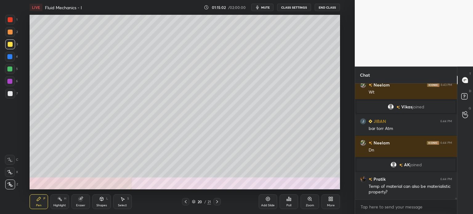
scroll to position [8050, 0]
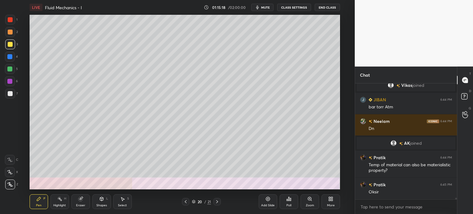
click at [219, 201] on icon at bounding box center [217, 201] width 5 height 5
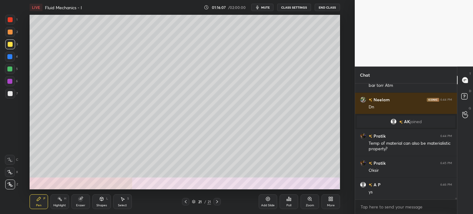
scroll to position [8094, 0]
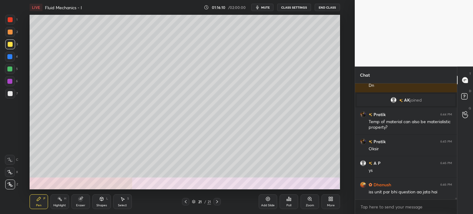
click at [10, 95] on div at bounding box center [10, 93] width 5 height 5
click at [8, 45] on div at bounding box center [10, 44] width 5 height 5
click at [9, 95] on div at bounding box center [10, 93] width 5 height 5
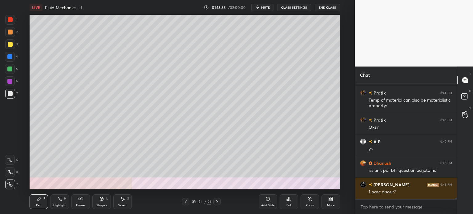
scroll to position [8137, 0]
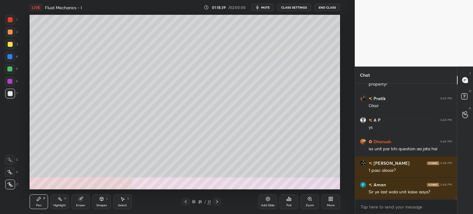
click at [56, 205] on div "Highlight" at bounding box center [59, 205] width 13 height 3
click at [217, 200] on icon at bounding box center [217, 201] width 5 height 5
click at [268, 202] on div "Add Slide" at bounding box center [268, 201] width 18 height 15
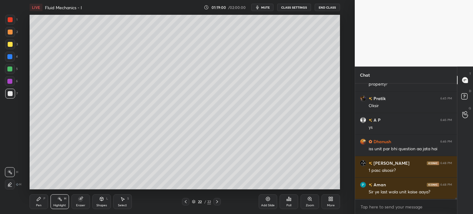
click at [34, 204] on div "Pen P" at bounding box center [39, 201] width 18 height 15
click at [10, 46] on div at bounding box center [10, 44] width 5 height 5
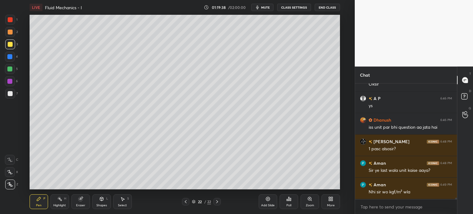
scroll to position [8180, 0]
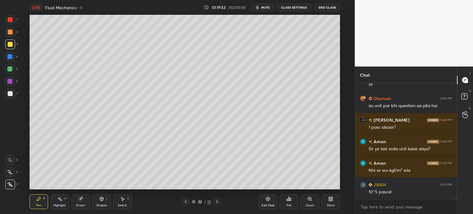
click at [184, 202] on icon at bounding box center [185, 201] width 5 height 5
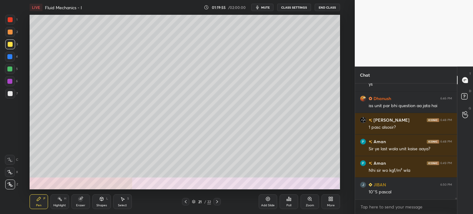
click at [59, 204] on div "Highlight" at bounding box center [59, 205] width 13 height 3
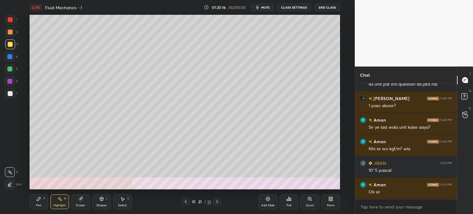
scroll to position [8207, 0]
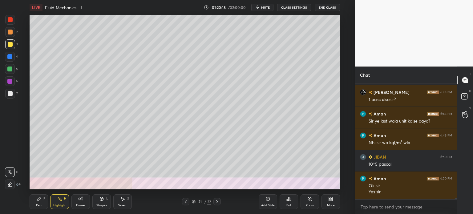
click at [216, 204] on icon at bounding box center [217, 201] width 5 height 5
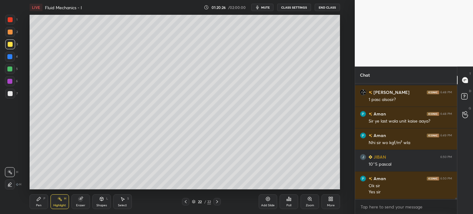
click at [38, 203] on div "Pen P" at bounding box center [39, 201] width 18 height 15
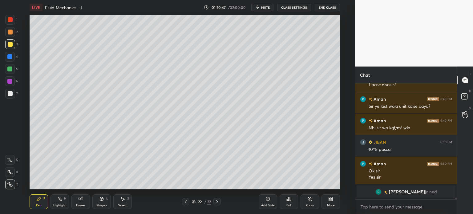
click at [9, 95] on div at bounding box center [10, 93] width 5 height 5
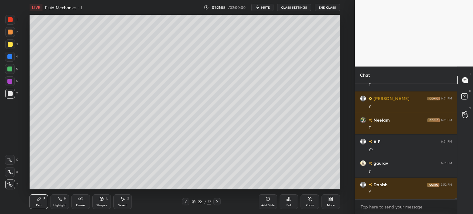
scroll to position [8305, 0]
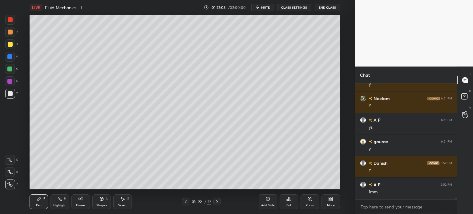
click at [9, 44] on div at bounding box center [10, 44] width 5 height 5
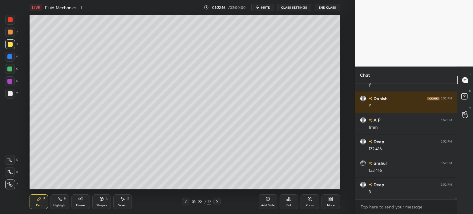
scroll to position [8392, 0]
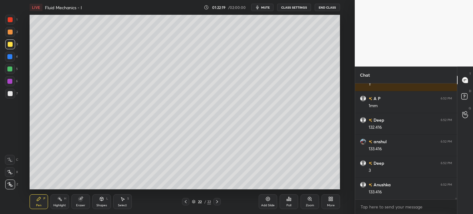
click at [80, 203] on div "Eraser" at bounding box center [80, 201] width 18 height 15
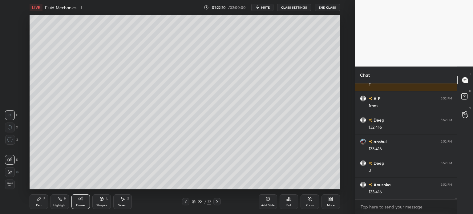
scroll to position [8413, 0]
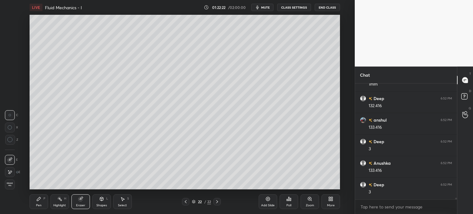
click at [39, 205] on div "Pen" at bounding box center [39, 205] width 6 height 3
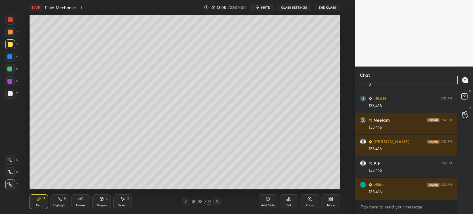
scroll to position [8542, 0]
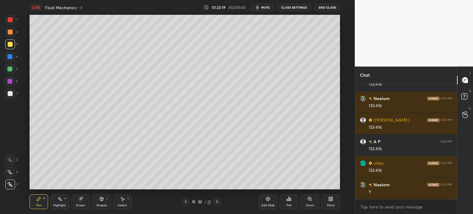
click at [10, 94] on div at bounding box center [10, 93] width 5 height 5
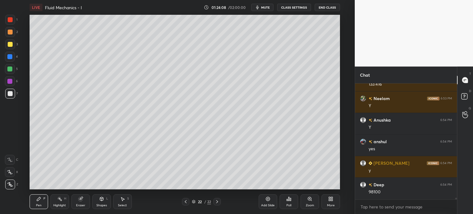
scroll to position [8650, 0]
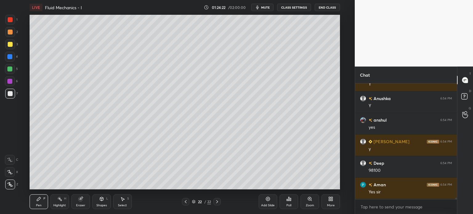
click at [334, 4] on button "End Class" at bounding box center [327, 7] width 25 height 7
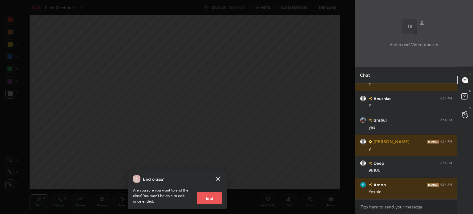
click at [186, 84] on div "End class? Are you sure you want to end the class? You won’t be able to edit on…" at bounding box center [177, 107] width 355 height 214
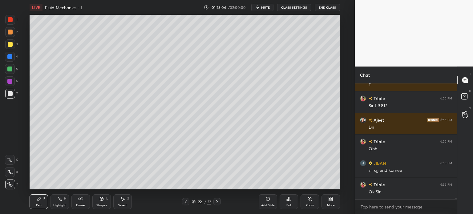
scroll to position [8930, 0]
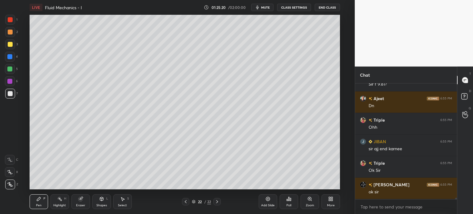
click at [217, 203] on icon at bounding box center [217, 201] width 5 height 5
click at [217, 201] on icon at bounding box center [217, 201] width 5 height 5
click at [265, 201] on icon at bounding box center [267, 198] width 5 height 5
click at [342, 30] on div "Setting up your live class Poll for secs No correct answer Start poll" at bounding box center [185, 102] width 330 height 175
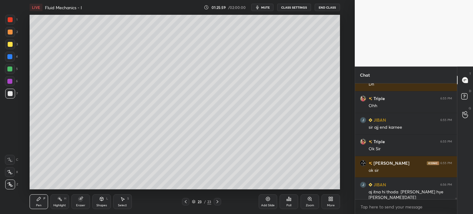
click at [8, 46] on div at bounding box center [10, 44] width 5 height 5
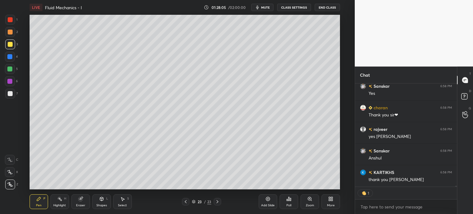
scroll to position [9832, 0]
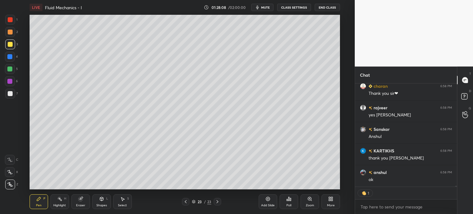
click at [330, 5] on button "End Class" at bounding box center [327, 7] width 25 height 7
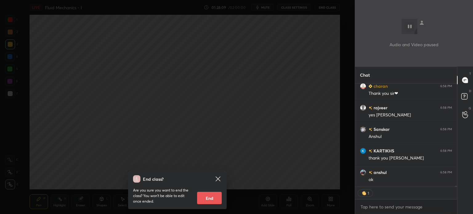
click at [206, 195] on button "End" at bounding box center [209, 198] width 25 height 12
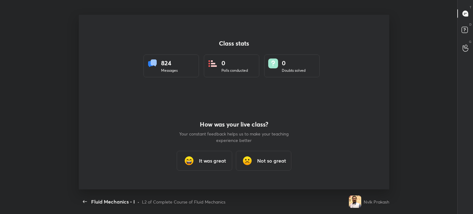
scroll to position [0, 0]
click at [212, 158] on h3 "It was great" at bounding box center [212, 160] width 27 height 7
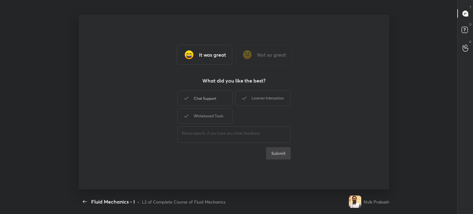
click at [218, 102] on div "Chat Support" at bounding box center [204, 98] width 55 height 15
click at [265, 97] on div "Learner Interaction" at bounding box center [262, 98] width 55 height 15
click at [209, 118] on div "Whiteboard Tools" at bounding box center [204, 115] width 55 height 15
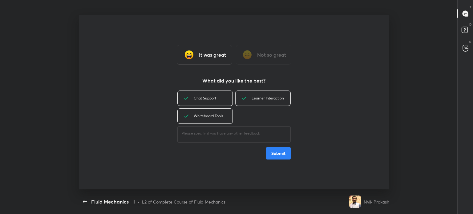
click at [281, 151] on button "Submit" at bounding box center [278, 153] width 25 height 12
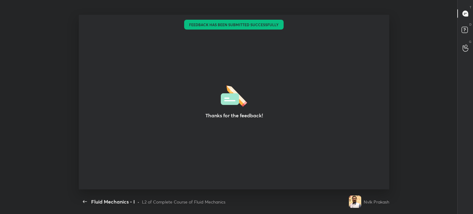
type textarea "x"
